Goal: Task Accomplishment & Management: Manage account settings

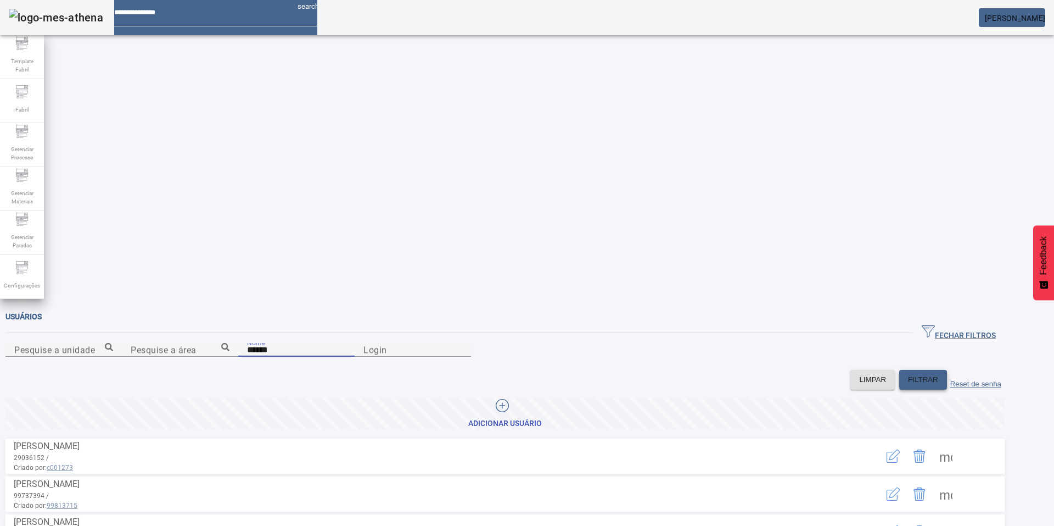
type input "******"
click at [931, 374] on span "FILTRAR" at bounding box center [923, 379] width 30 height 11
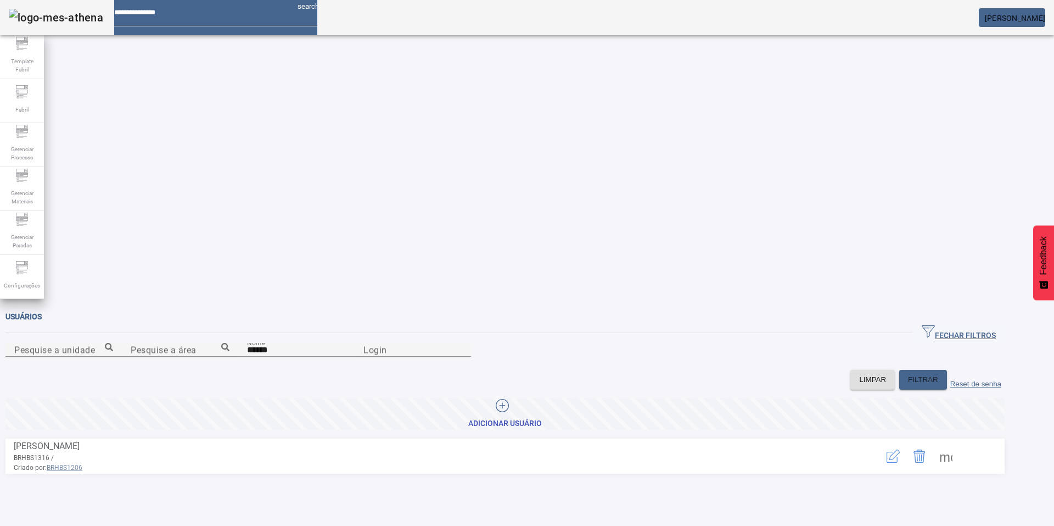
click at [900, 449] on icon "button" at bounding box center [893, 455] width 13 height 13
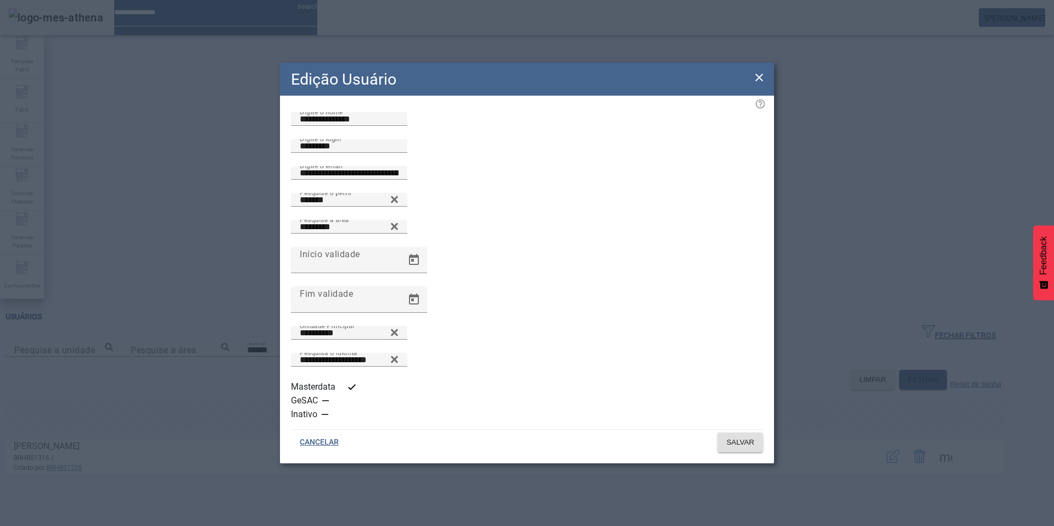
click at [762, 84] on icon at bounding box center [759, 77] width 13 height 13
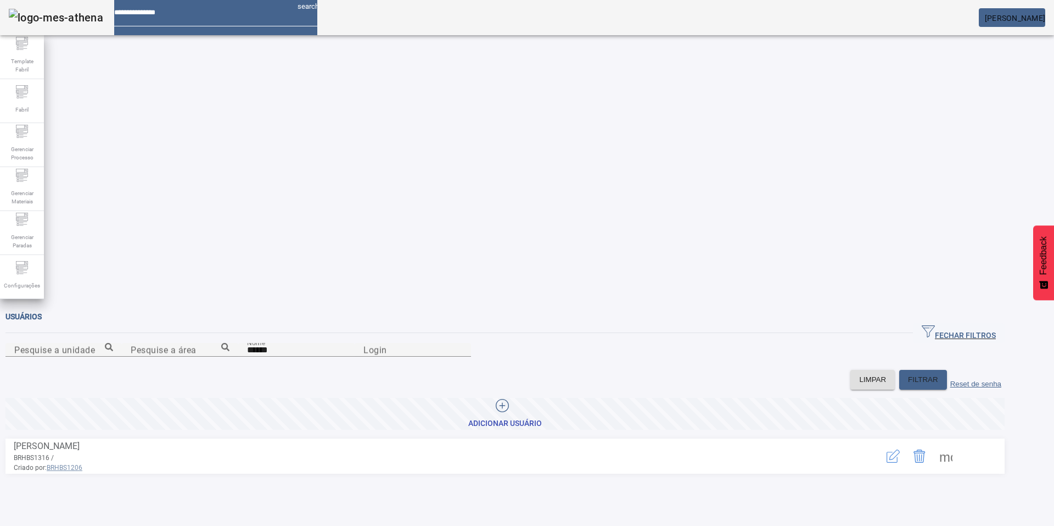
click at [959, 443] on span at bounding box center [946, 456] width 26 height 26
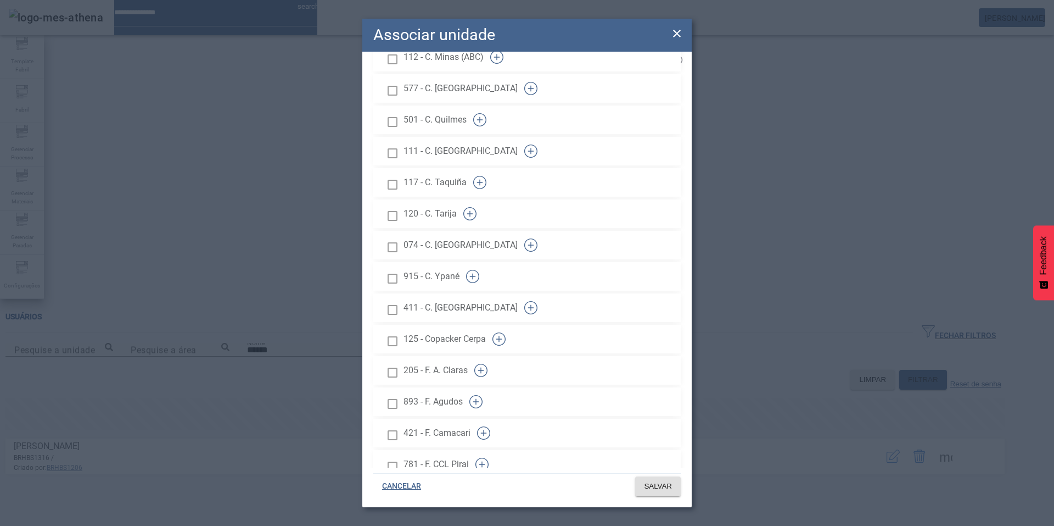
scroll to position [449, 0]
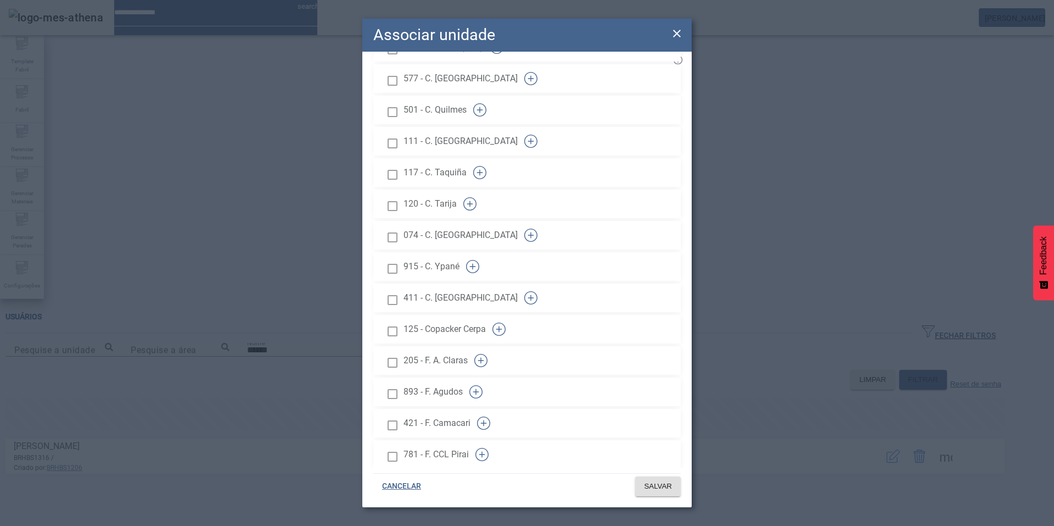
click at [402, 476] on div at bounding box center [393, 487] width 22 height 23
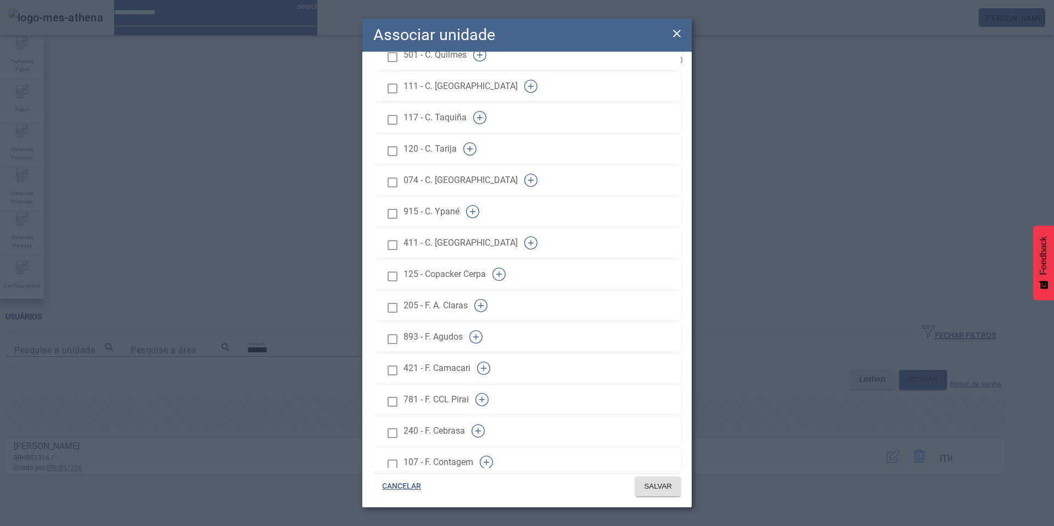
click at [485, 424] on icon "button" at bounding box center [478, 430] width 13 height 13
click at [663, 488] on span "SALVAR" at bounding box center [658, 486] width 28 height 11
